Goal: Communication & Community: Answer question/provide support

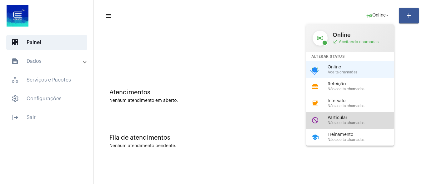
click at [338, 117] on span "Particular" at bounding box center [362, 118] width 71 height 5
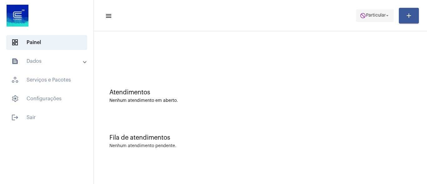
click at [369, 13] on span "do_not_disturb Particular arrow_drop_down" at bounding box center [375, 15] width 30 height 11
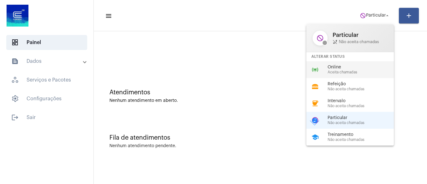
click at [349, 73] on span "Aceita chamadas" at bounding box center [362, 72] width 71 height 4
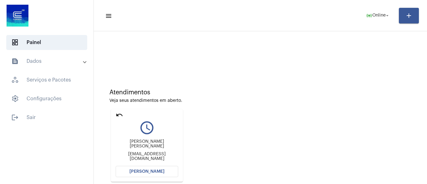
click at [137, 172] on span "[PERSON_NAME]" at bounding box center [146, 171] width 35 height 4
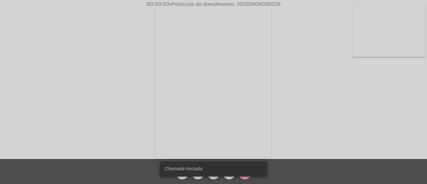
click at [197, 176] on snack-bar-container "Chamada Iniciada" at bounding box center [213, 169] width 107 height 15
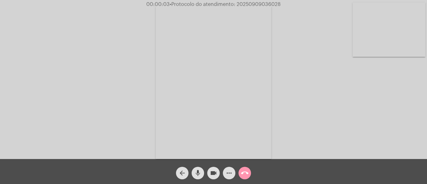
click at [194, 170] on button "mic" at bounding box center [198, 173] width 12 height 12
click at [197, 170] on mat-icon "mic_off" at bounding box center [197, 172] width 7 height 7
click at [197, 171] on mat-icon "mic" at bounding box center [197, 172] width 7 height 7
click at [196, 172] on mat-icon "mic_off" at bounding box center [197, 172] width 7 height 7
click at [228, 173] on mat-icon "more_horiz" at bounding box center [228, 172] width 7 height 7
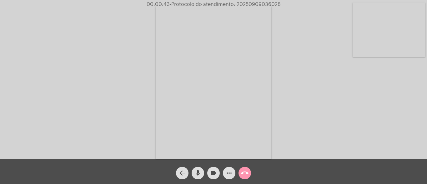
click at [196, 171] on mat-icon "mic" at bounding box center [197, 172] width 7 height 7
drag, startPoint x: 194, startPoint y: 171, endPoint x: 212, endPoint y: 145, distance: 32.1
click at [195, 172] on mat-icon "mic_off" at bounding box center [197, 172] width 7 height 7
click at [198, 173] on mat-icon "mic" at bounding box center [197, 172] width 7 height 7
click at [198, 171] on mat-icon "mic_off" at bounding box center [197, 172] width 7 height 7
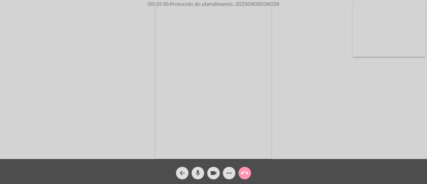
click at [199, 174] on mat-icon "mic" at bounding box center [197, 172] width 7 height 7
click at [197, 171] on mat-icon "mic_off" at bounding box center [197, 172] width 7 height 7
click at [248, 4] on span "• Protocolo do atendimento: 20250909036028" at bounding box center [223, 4] width 111 height 5
click at [247, 172] on mat-icon "call_end" at bounding box center [244, 172] width 7 height 7
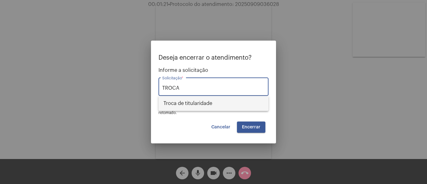
click at [211, 104] on span "Troca de titularidade" at bounding box center [213, 103] width 100 height 15
type input "Troca de titularidade"
click at [250, 129] on span "Encerrar" at bounding box center [251, 127] width 18 height 4
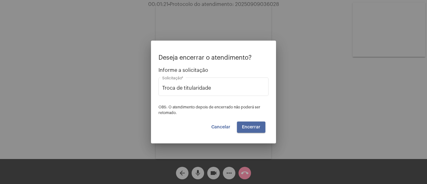
click at [250, 129] on span "Encerrar" at bounding box center [251, 127] width 18 height 4
click at [222, 127] on span "Cancelar" at bounding box center [220, 127] width 19 height 4
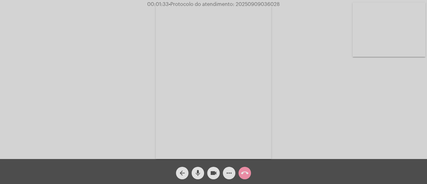
click at [186, 170] on button "arrow_back" at bounding box center [182, 173] width 12 height 12
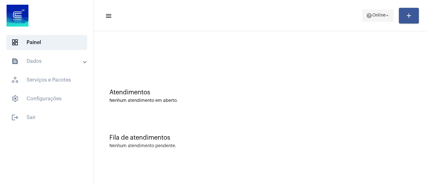
click at [372, 15] on span "Online" at bounding box center [378, 15] width 13 height 4
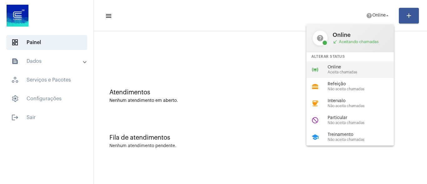
click at [348, 70] on span "Aceita chamadas" at bounding box center [362, 72] width 71 height 4
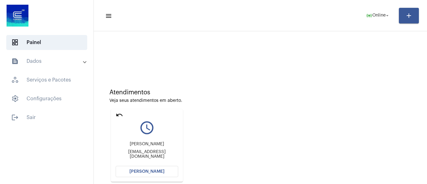
scroll to position [60, 0]
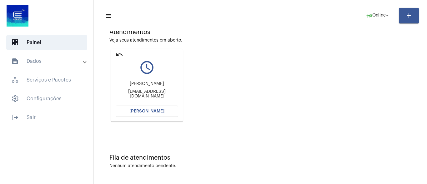
click at [137, 117] on button "[PERSON_NAME]" at bounding box center [147, 111] width 62 height 11
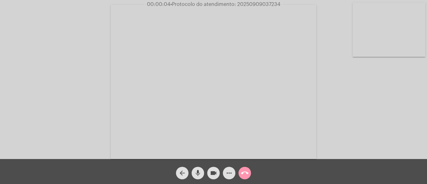
click at [197, 173] on mat-icon "mic" at bounding box center [197, 172] width 7 height 7
click at [197, 172] on mat-icon "mic_off" at bounding box center [197, 172] width 7 height 7
click at [195, 171] on mat-icon "mic" at bounding box center [197, 172] width 7 height 7
click at [200, 172] on mat-icon "mic_off" at bounding box center [197, 172] width 7 height 7
click at [199, 170] on mat-icon "mic" at bounding box center [197, 172] width 7 height 7
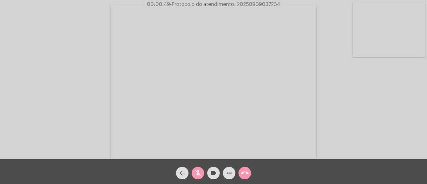
click at [199, 169] on mat-icon "mic_off" at bounding box center [197, 172] width 7 height 7
click at [226, 173] on mat-icon "more_horiz" at bounding box center [228, 172] width 7 height 7
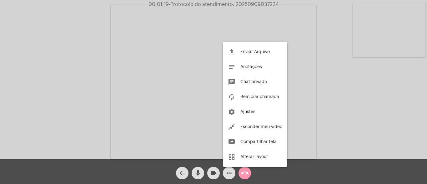
click at [95, 62] on div at bounding box center [213, 92] width 427 height 184
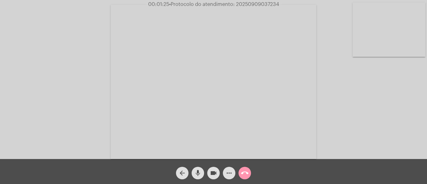
click at [200, 171] on mat-icon "mic" at bounding box center [197, 172] width 7 height 7
click at [197, 172] on mat-icon "mic_off" at bounding box center [197, 172] width 7 height 7
click at [199, 171] on mat-icon "mic" at bounding box center [197, 172] width 7 height 7
click at [197, 166] on div "mic_off" at bounding box center [198, 172] width 16 height 16
click at [202, 173] on button "mic" at bounding box center [198, 173] width 12 height 12
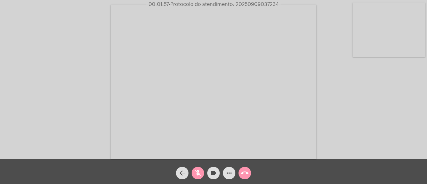
click at [217, 175] on button "videocam" at bounding box center [213, 173] width 12 height 12
click at [214, 173] on mat-icon "videocam_off" at bounding box center [213, 172] width 7 height 7
click at [214, 173] on mat-icon "videocam" at bounding box center [213, 172] width 7 height 7
click at [214, 173] on mat-icon "videocam_off" at bounding box center [213, 172] width 7 height 7
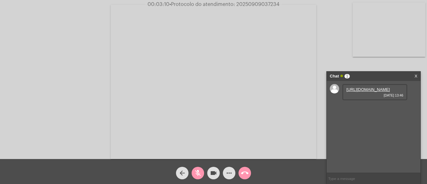
click at [197, 172] on mat-icon "mic_off" at bounding box center [197, 172] width 7 height 7
click at [355, 92] on link "[URL][DOMAIN_NAME]" at bounding box center [367, 89] width 43 height 5
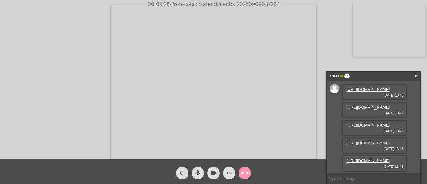
click at [339, 58] on div "Acessando Câmera e Microfone..." at bounding box center [213, 81] width 425 height 159
click at [365, 176] on link "[URL][DOMAIN_NAME]" at bounding box center [367, 178] width 43 height 5
click at [370, 110] on link "[URL][DOMAIN_NAME]" at bounding box center [367, 107] width 43 height 5
click at [361, 127] on link "[URL][DOMAIN_NAME]" at bounding box center [367, 125] width 43 height 5
click at [371, 141] on link "[URL][DOMAIN_NAME]" at bounding box center [367, 143] width 43 height 5
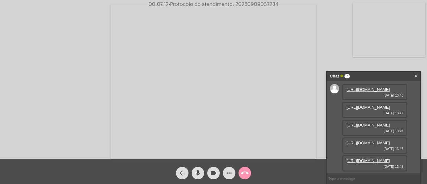
click at [368, 158] on link "[URL][DOMAIN_NAME]" at bounding box center [367, 160] width 43 height 5
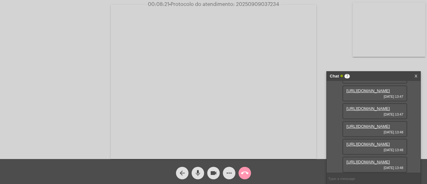
click at [369, 142] on link "[URL][DOMAIN_NAME]" at bounding box center [367, 144] width 43 height 5
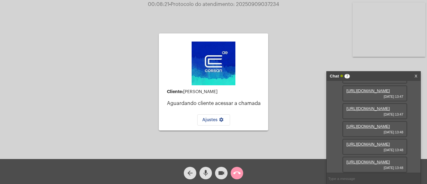
click at [366, 160] on link "[URL][DOMAIN_NAME]" at bounding box center [367, 162] width 43 height 5
